Goal: Task Accomplishment & Management: Use online tool/utility

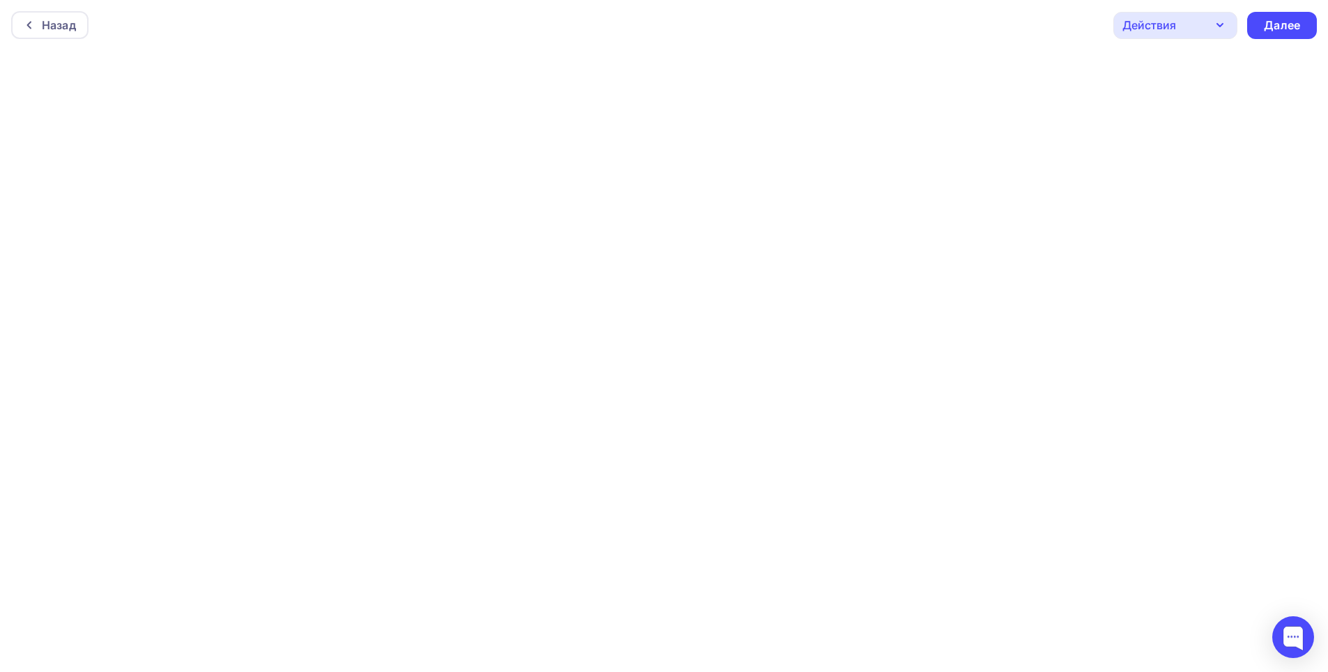
click at [1208, 29] on div "Действия" at bounding box center [1175, 25] width 124 height 27
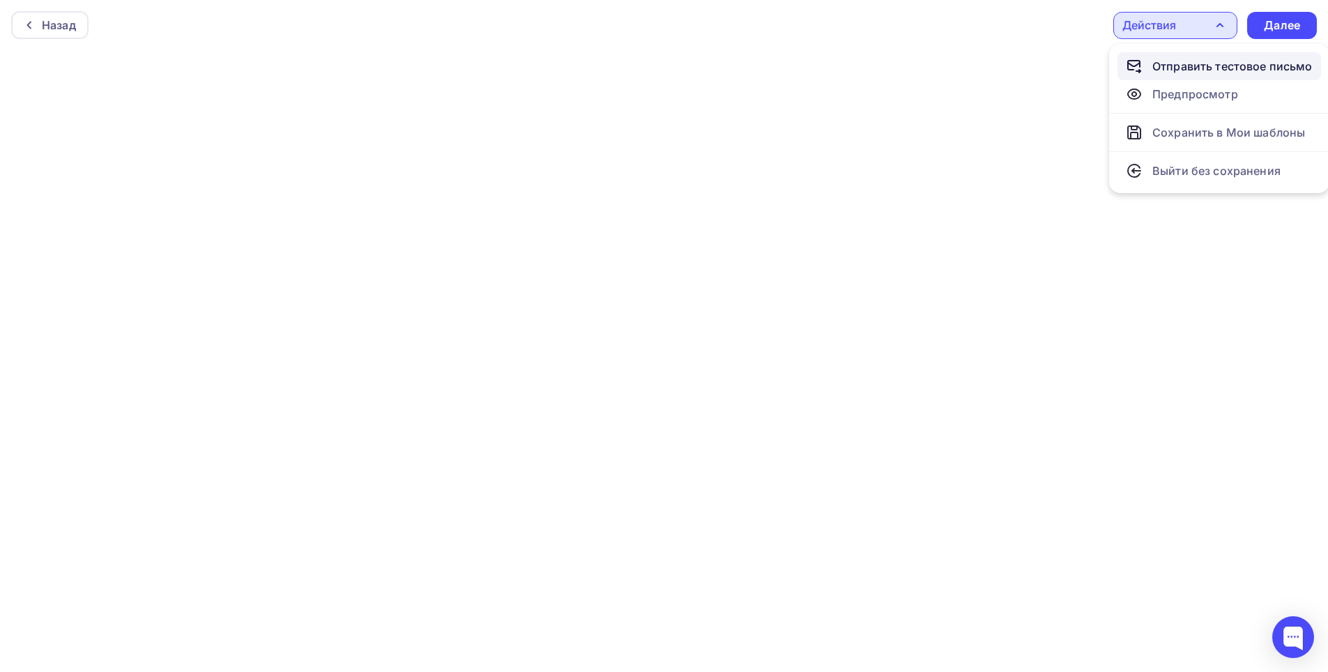
click at [1183, 61] on div "Отправить тестовое письмо" at bounding box center [1232, 66] width 160 height 17
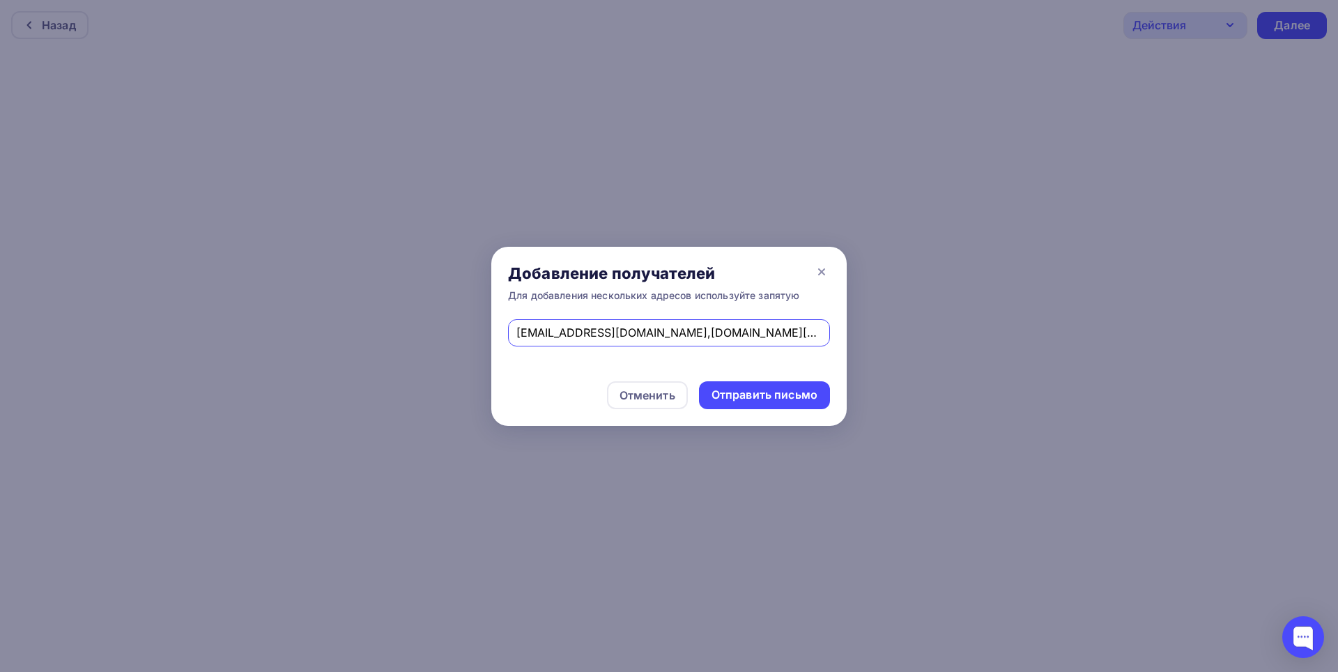
drag, startPoint x: 607, startPoint y: 330, endPoint x: 466, endPoint y: 336, distance: 140.9
click at [466, 336] on div "Добавление получателей Для добавления нескольких адресов используйте запятую [E…" at bounding box center [669, 336] width 1338 height 672
click at [551, 366] on div "Отменить Отправить письмо" at bounding box center [668, 394] width 355 height 61
click at [764, 392] on div "Отправить письмо" at bounding box center [765, 395] width 106 height 16
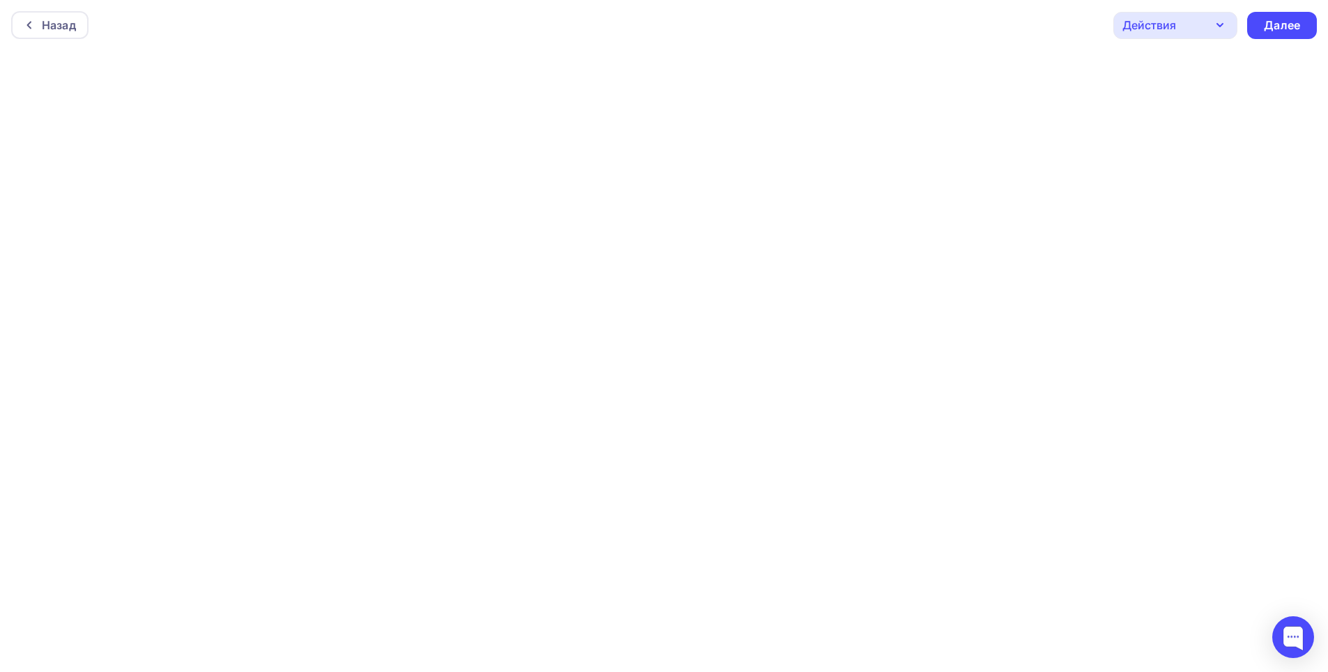
click at [1214, 24] on icon "button" at bounding box center [1219, 25] width 17 height 17
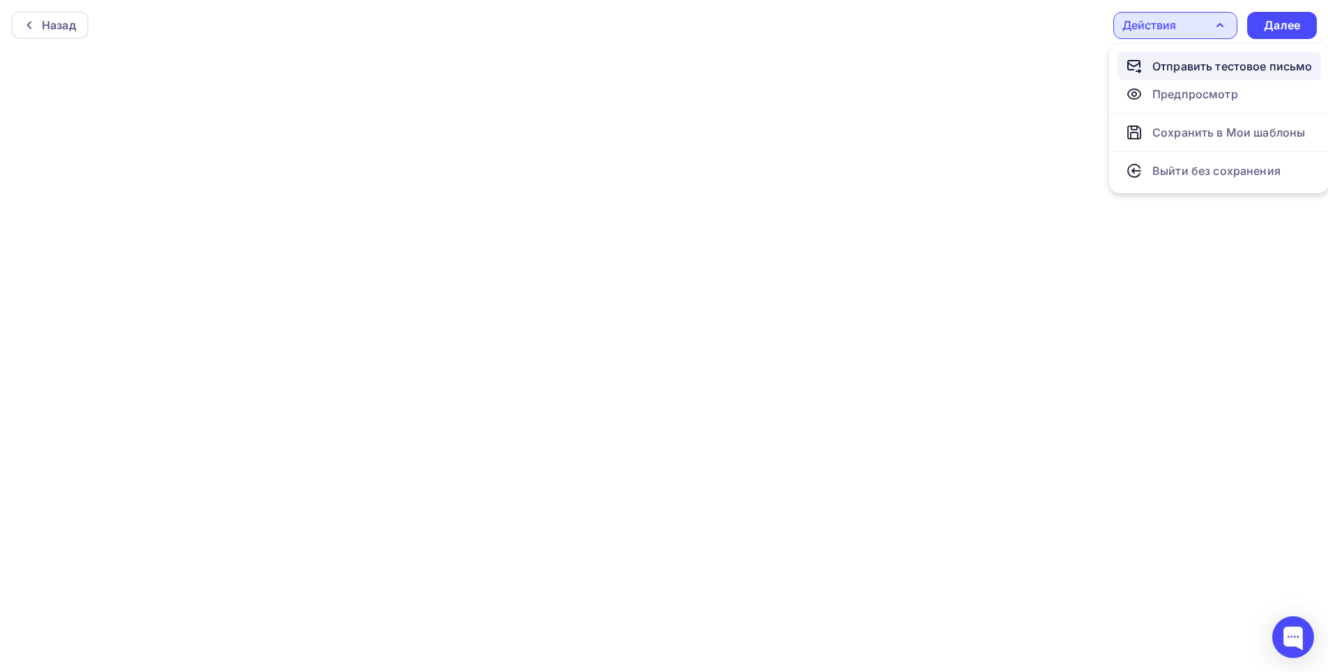
click at [1182, 62] on div "Отправить тестовое письмо" at bounding box center [1232, 66] width 160 height 17
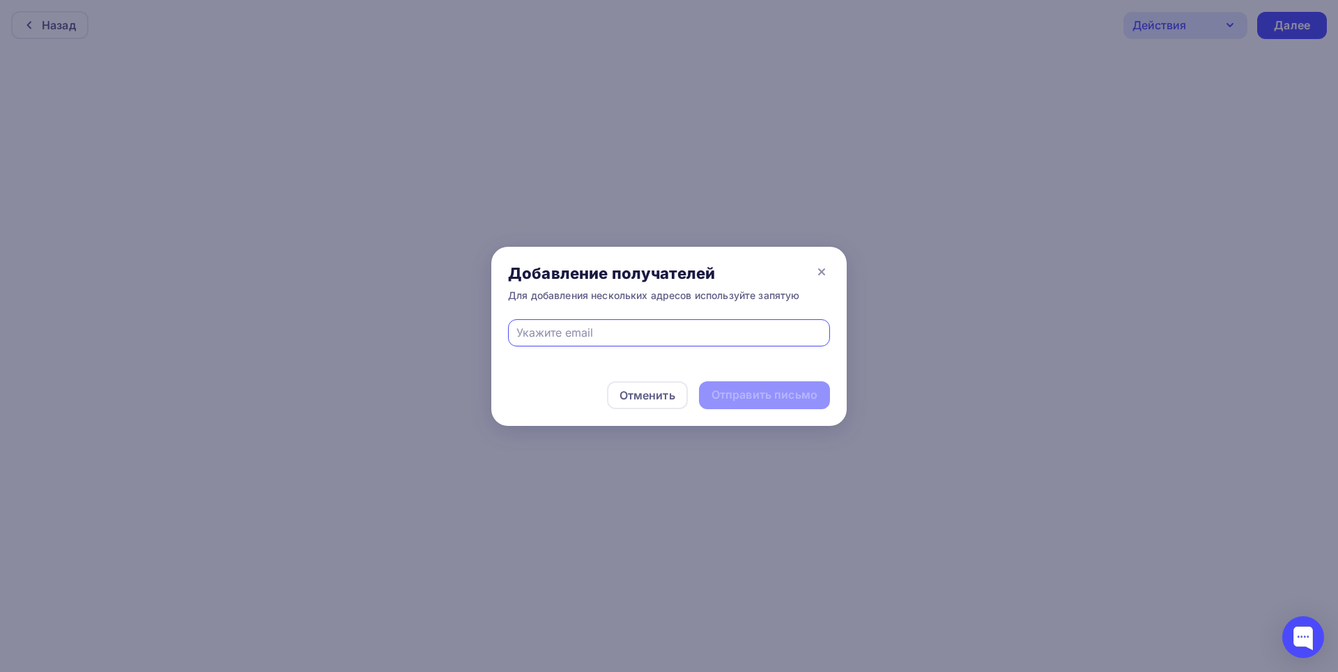
type input "favoritx24@gmail.com"
click at [738, 398] on div "Отправить письмо" at bounding box center [765, 395] width 106 height 16
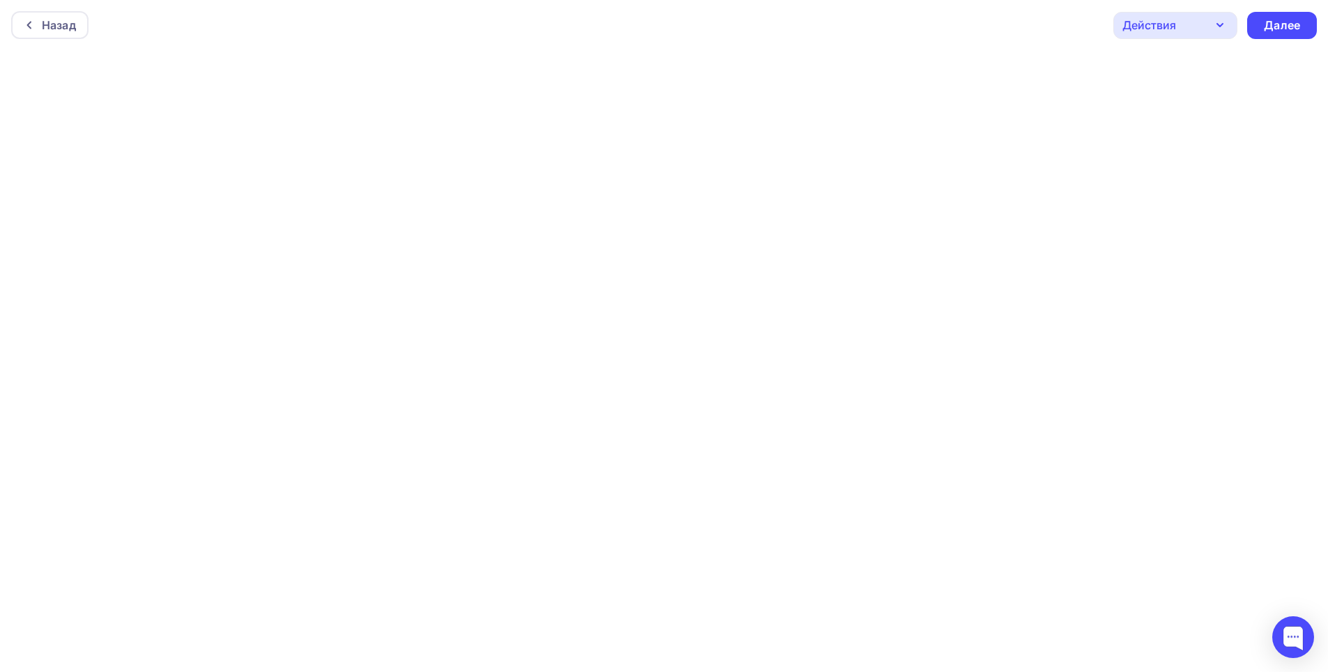
click at [1160, 20] on div "Действия" at bounding box center [1149, 25] width 54 height 17
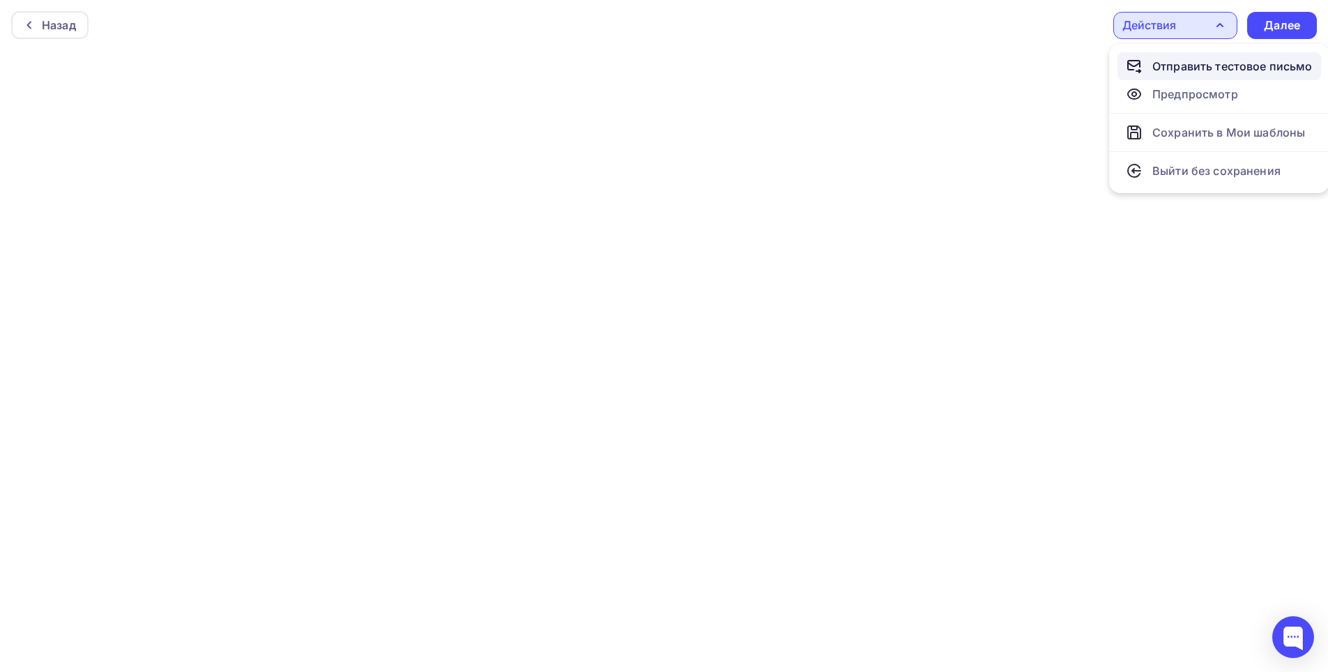
click at [1146, 60] on div "Отправить тестовое письмо" at bounding box center [1219, 66] width 187 height 17
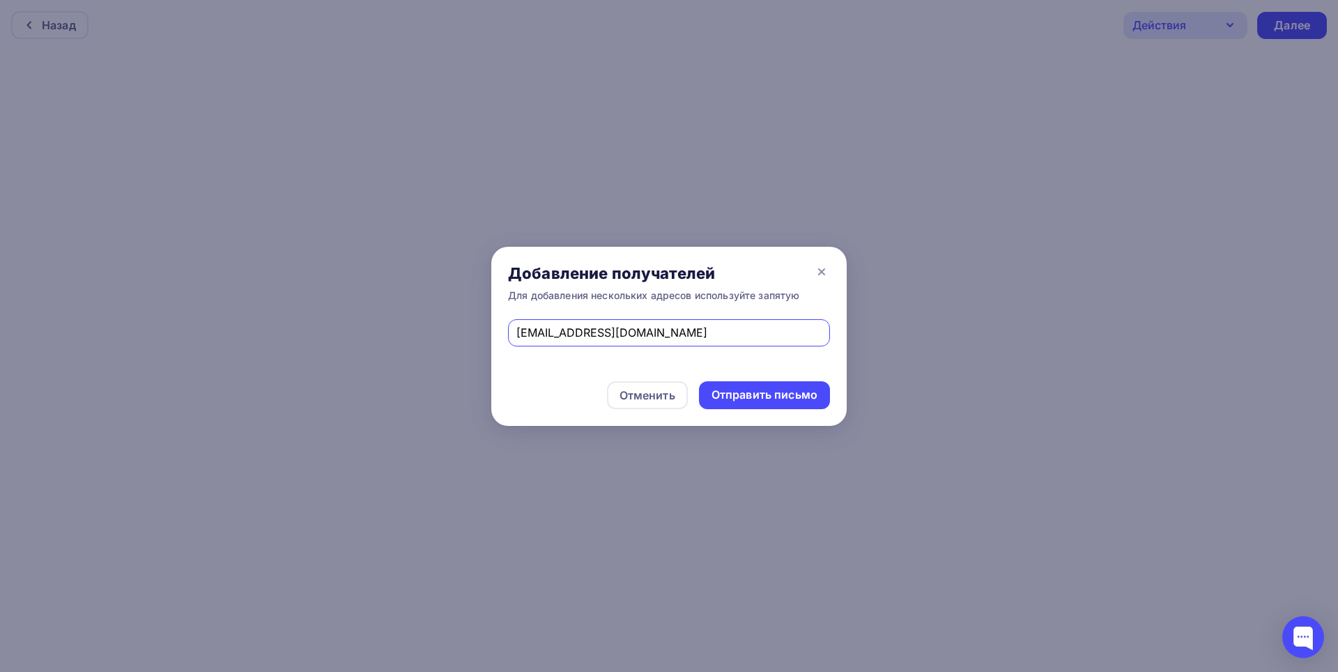
click at [530, 380] on div "Отменить Отправить письмо" at bounding box center [668, 394] width 355 height 61
click at [744, 395] on div "Отправить письмо" at bounding box center [765, 395] width 106 height 16
